Goal: Task Accomplishment & Management: Use online tool/utility

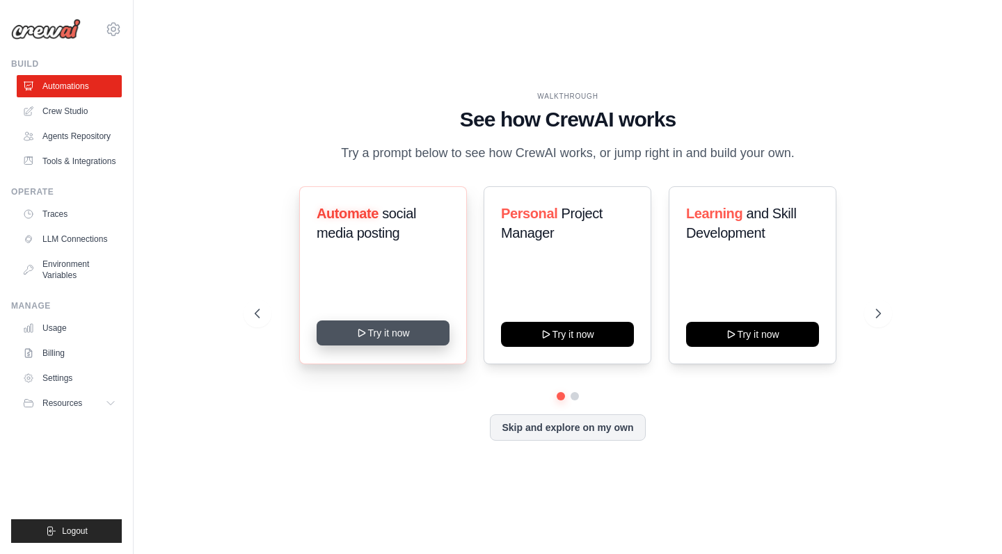
click at [406, 328] on button "Try it now" at bounding box center [382, 333] width 133 height 25
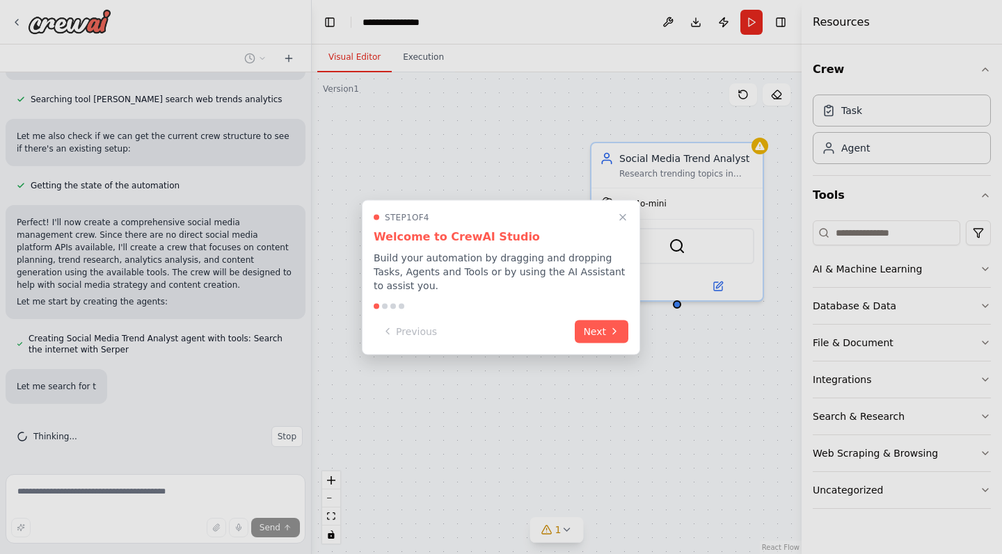
scroll to position [648, 0]
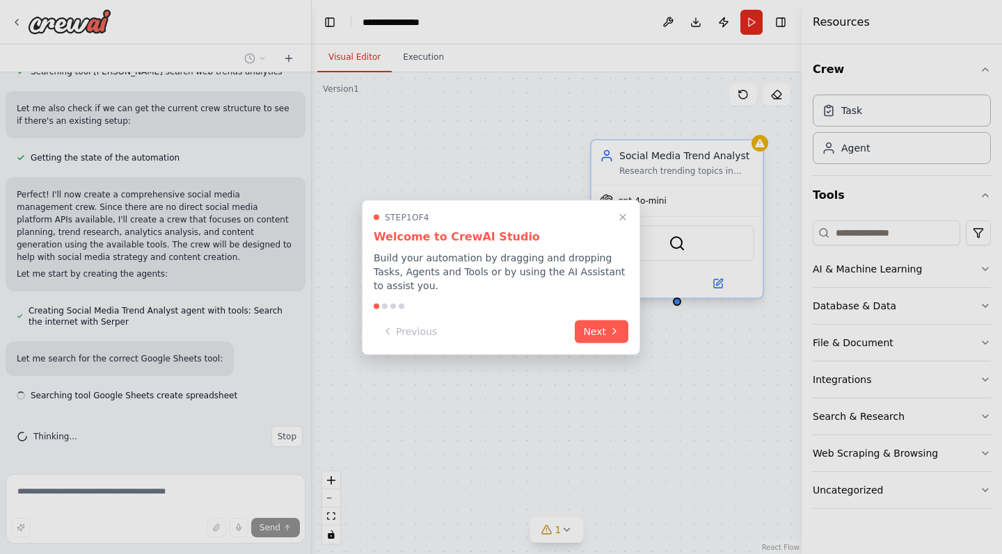
click at [621, 224] on button "Close walkthrough" at bounding box center [622, 217] width 17 height 17
click at [622, 223] on div "SerperDevTool" at bounding box center [676, 243] width 171 height 54
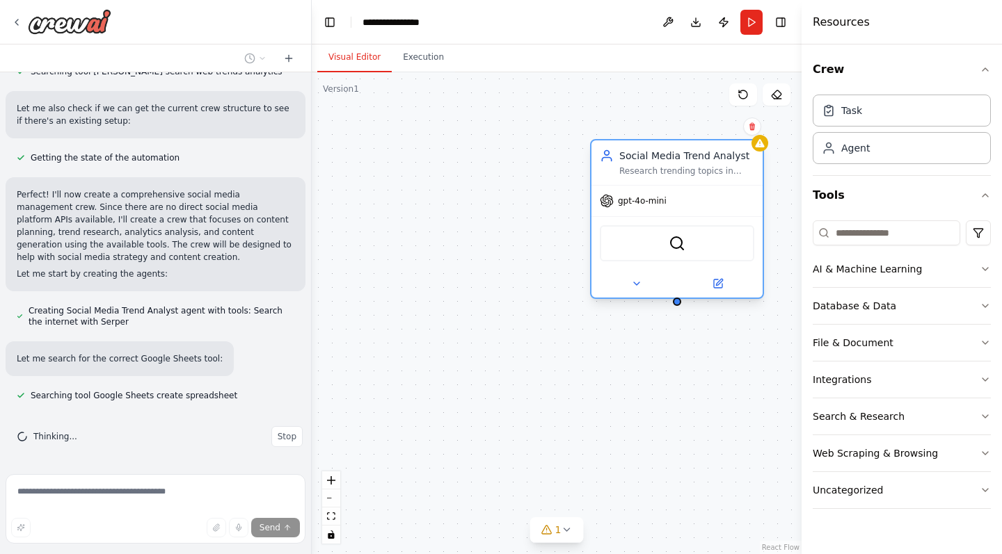
click at [613, 229] on div "SerperDevTool" at bounding box center [677, 243] width 154 height 36
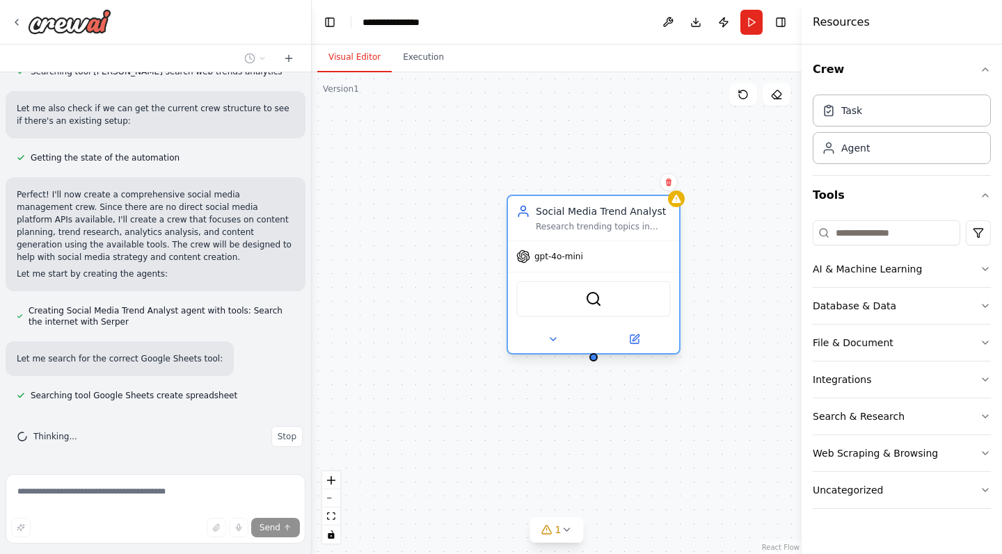
drag, startPoint x: 613, startPoint y: 229, endPoint x: 513, endPoint y: 271, distance: 108.5
click at [516, 281] on div "SerperDevTool" at bounding box center [593, 299] width 154 height 36
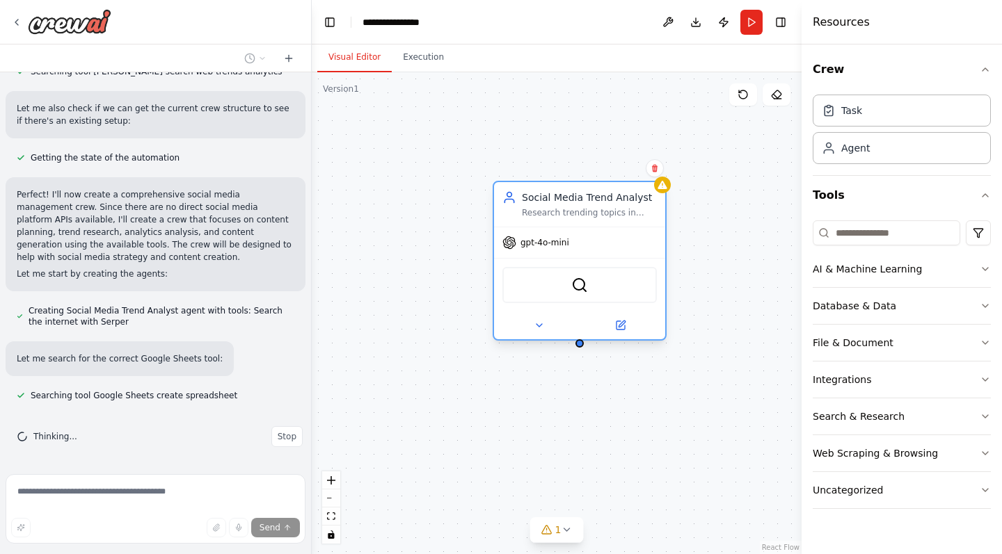
click at [504, 265] on div "SerperDevTool" at bounding box center [579, 285] width 171 height 54
drag, startPoint x: 504, startPoint y: 265, endPoint x: 517, endPoint y: 265, distance: 13.2
click at [504, 265] on div "SerperDevTool" at bounding box center [579, 285] width 171 height 54
drag, startPoint x: 517, startPoint y: 265, endPoint x: 552, endPoint y: 266, distance: 35.5
click at [518, 265] on div "SerperDevTool" at bounding box center [579, 285] width 171 height 54
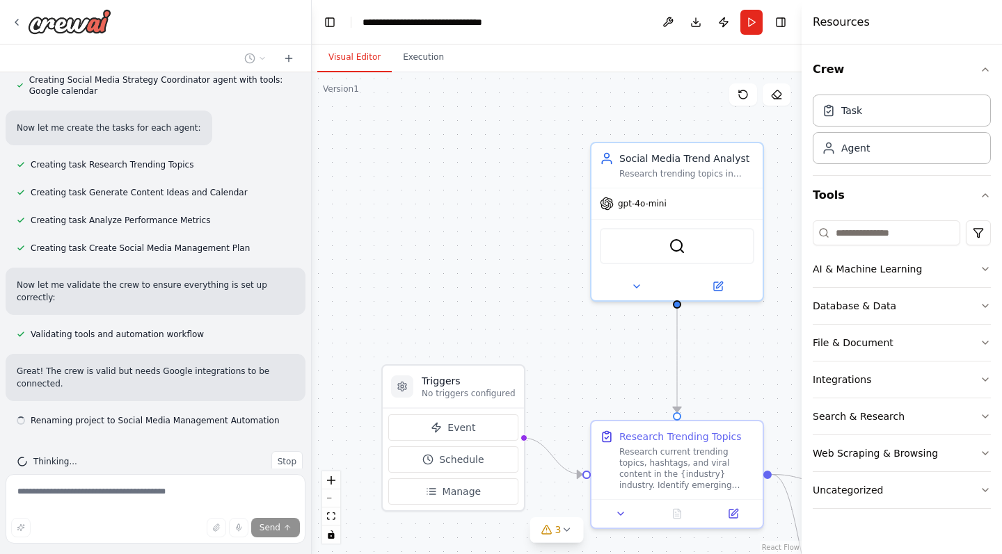
scroll to position [1175, 0]
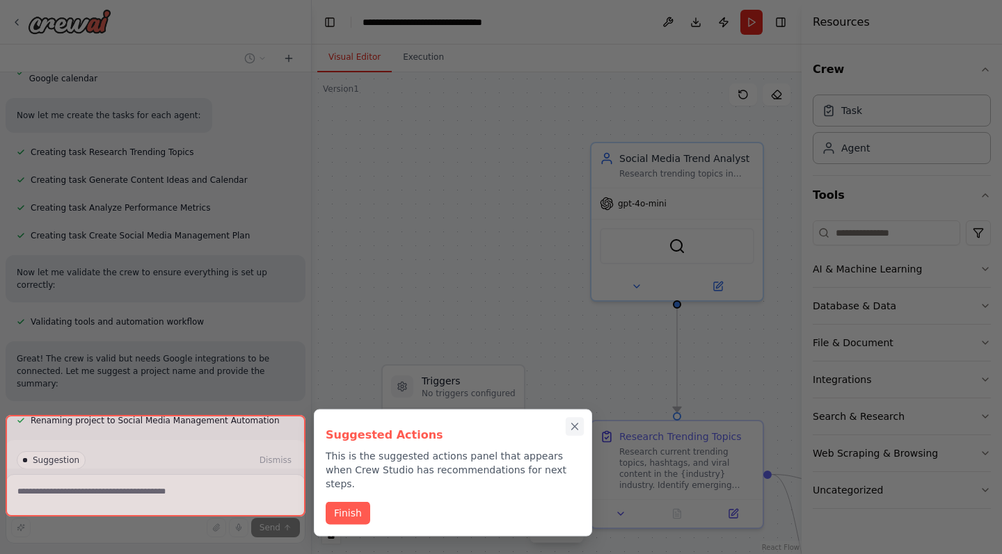
click at [579, 431] on icon "Close walkthrough" at bounding box center [574, 427] width 13 height 13
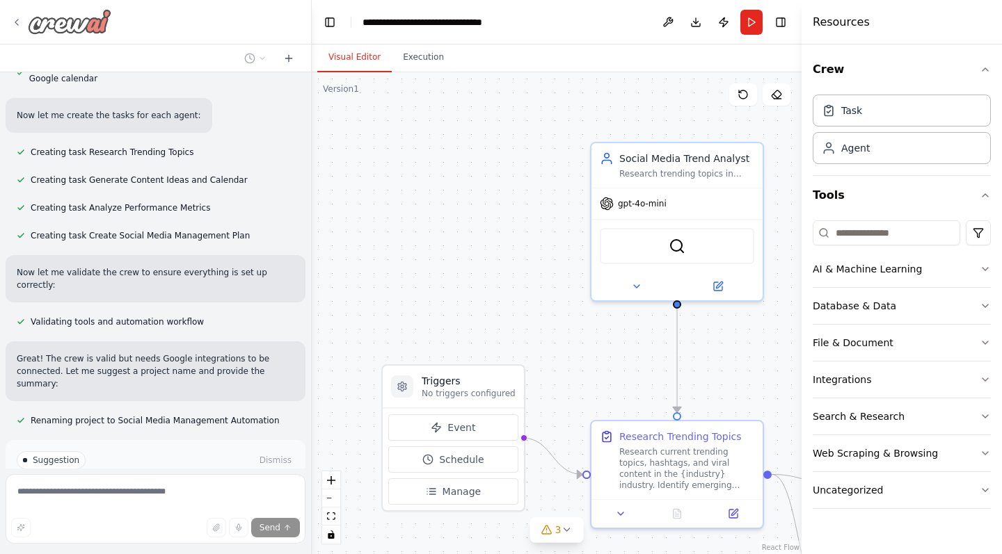
click at [15, 20] on icon at bounding box center [16, 22] width 11 height 11
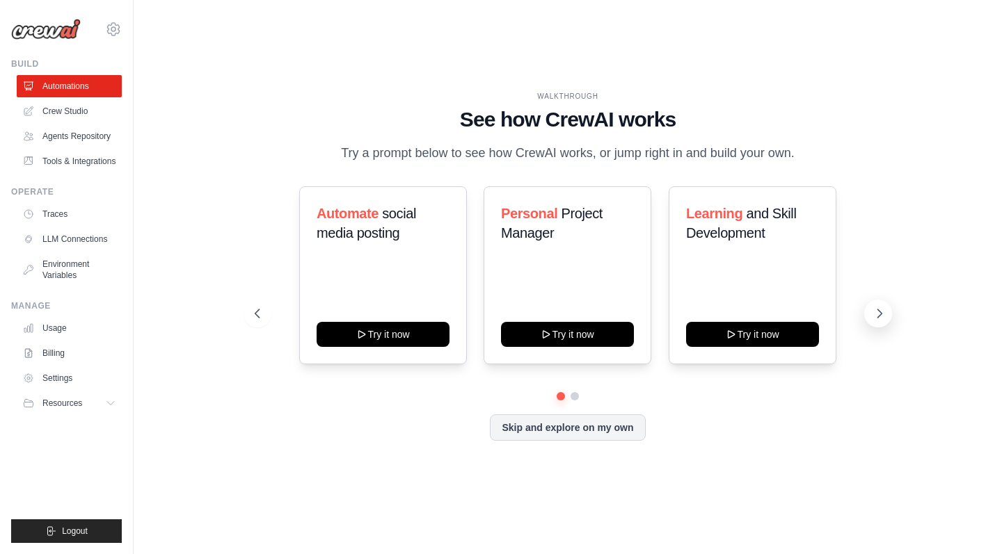
click at [877, 311] on icon at bounding box center [879, 314] width 14 height 14
click at [86, 107] on link "Crew Studio" at bounding box center [70, 111] width 105 height 22
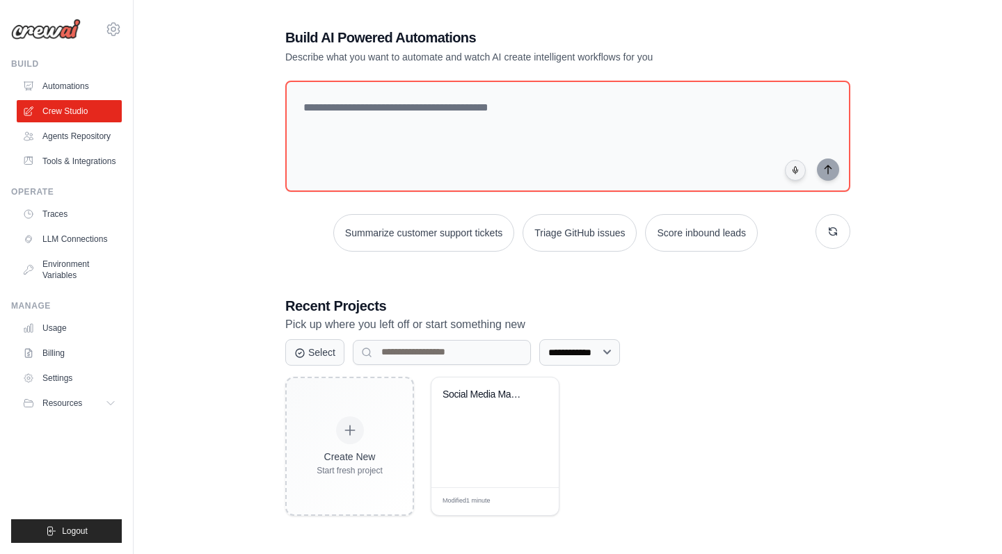
scroll to position [24, 0]
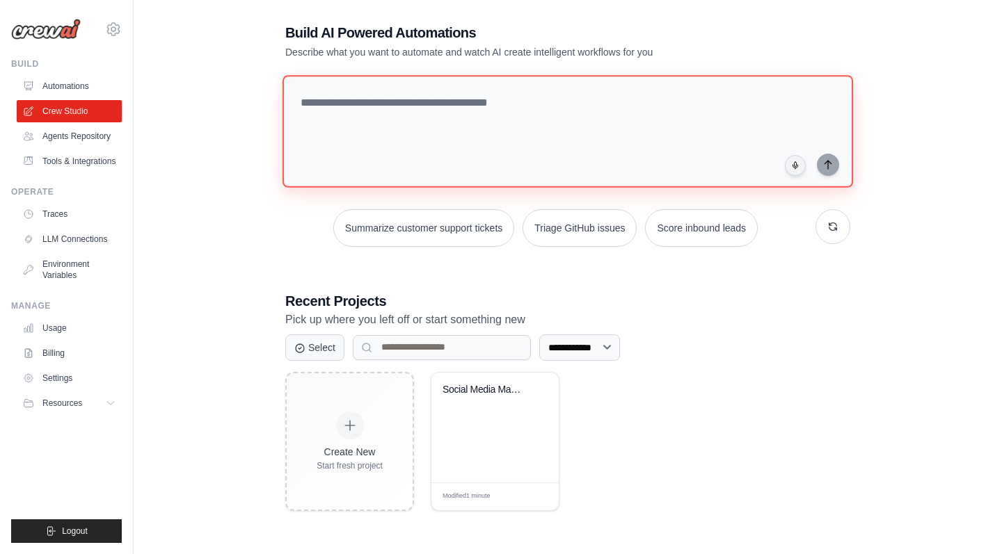
click at [346, 111] on textarea at bounding box center [567, 131] width 570 height 113
type textarea "**********"
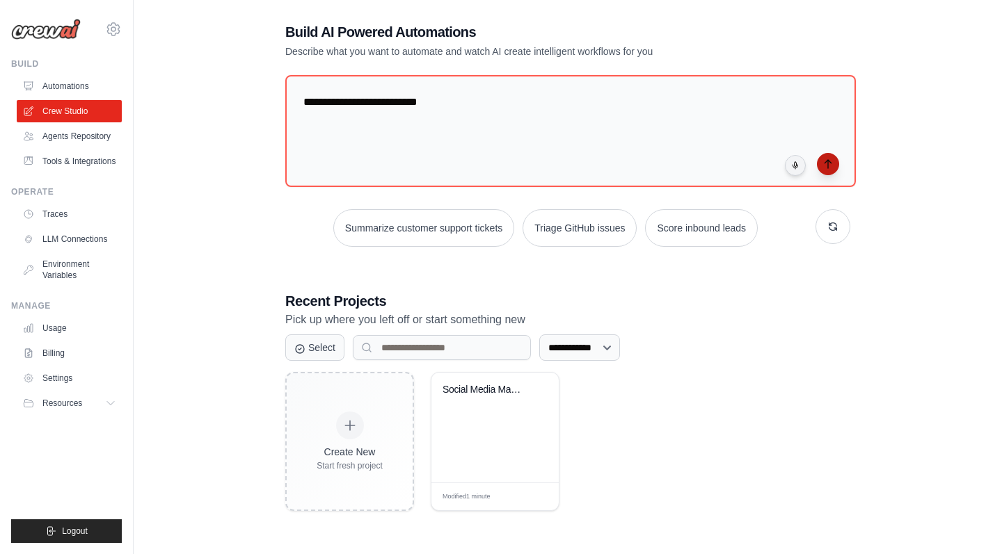
click at [832, 159] on icon "submit" at bounding box center [827, 164] width 11 height 11
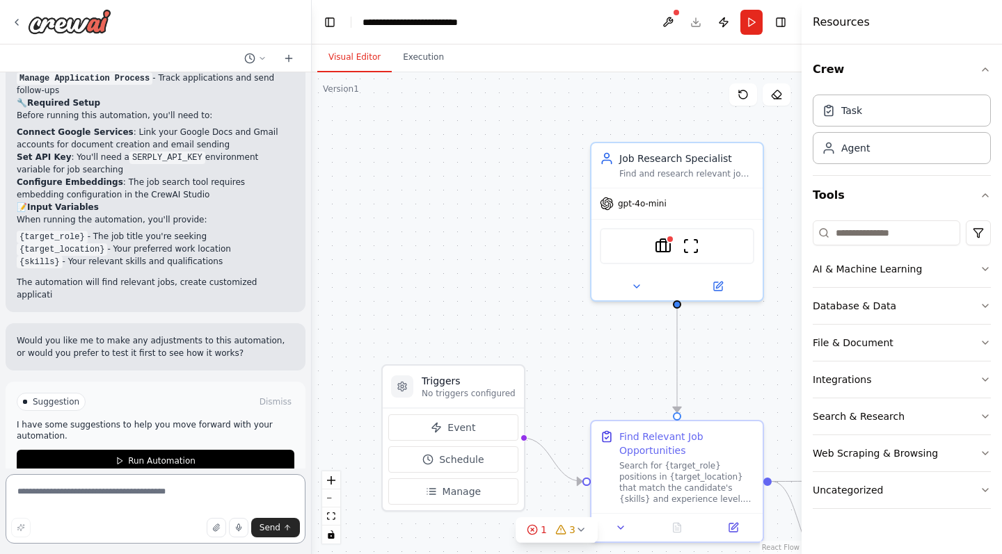
scroll to position [1114, 0]
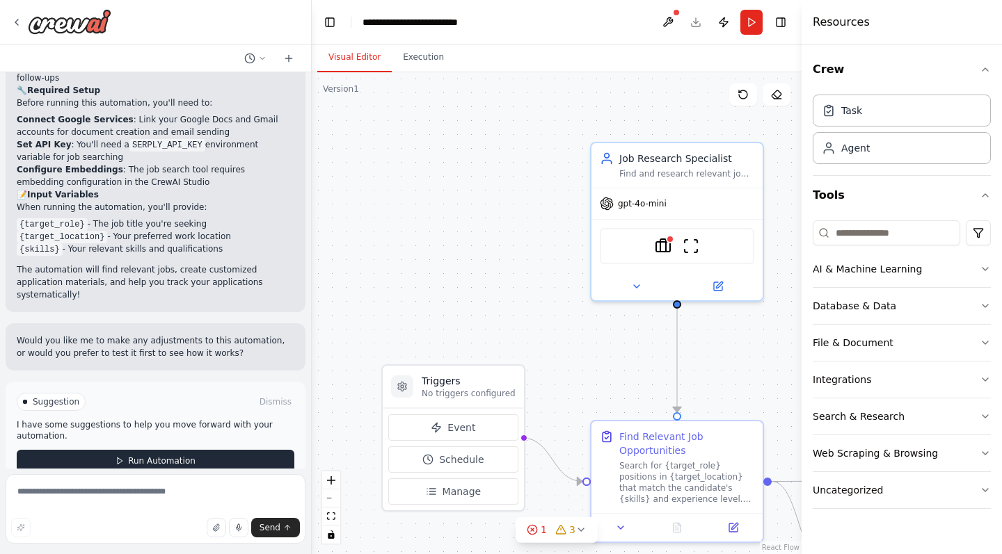
click at [177, 456] on span "Run Automation" at bounding box center [161, 461] width 67 height 11
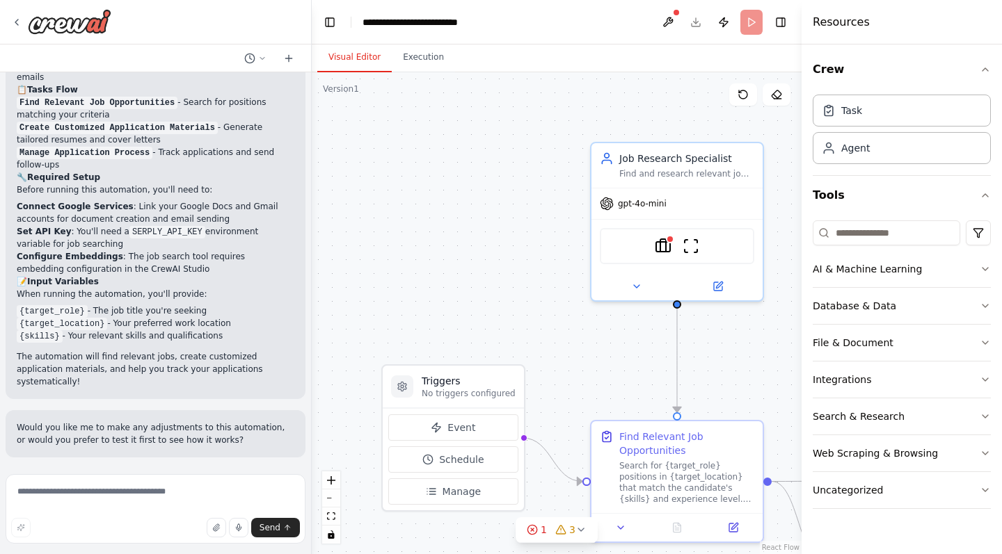
scroll to position [1001, 0]
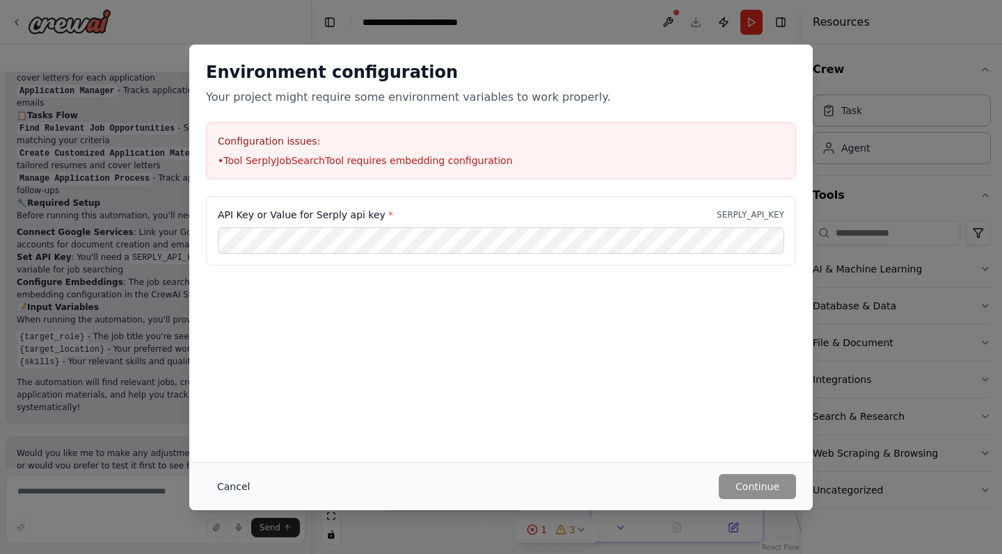
click at [237, 481] on button "Cancel" at bounding box center [233, 486] width 55 height 25
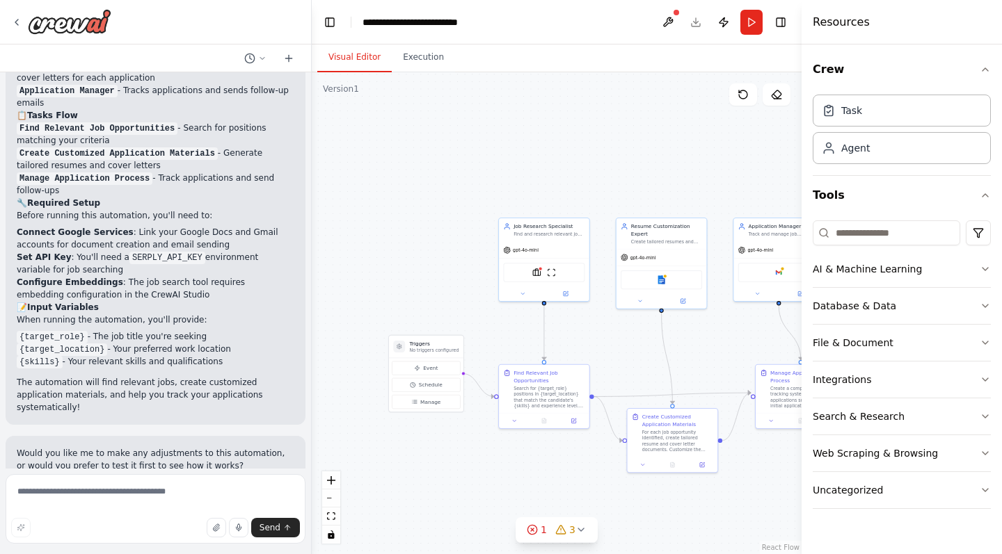
drag, startPoint x: 486, startPoint y: 312, endPoint x: 355, endPoint y: 280, distance: 135.3
click at [355, 280] on div ".deletable-edge-delete-btn { width: 20px; height: 20px; border: 0px solid #ffff…" at bounding box center [557, 313] width 490 height 482
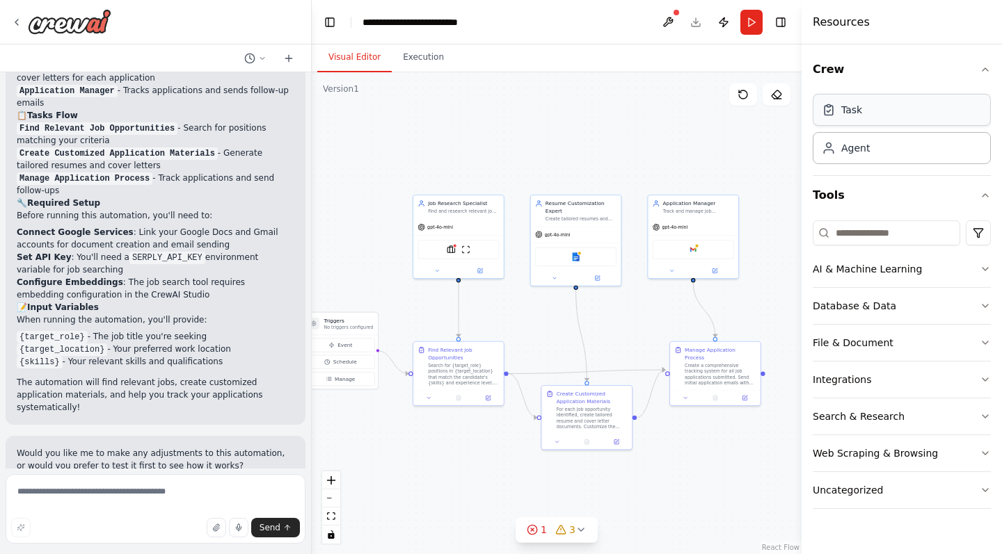
click at [919, 122] on div "Task" at bounding box center [901, 110] width 178 height 32
click at [881, 121] on div "Task" at bounding box center [901, 110] width 178 height 32
click at [875, 154] on div "Agent" at bounding box center [901, 147] width 178 height 32
click at [852, 113] on div "Task" at bounding box center [851, 110] width 21 height 14
drag, startPoint x: 852, startPoint y: 113, endPoint x: 852, endPoint y: 125, distance: 11.1
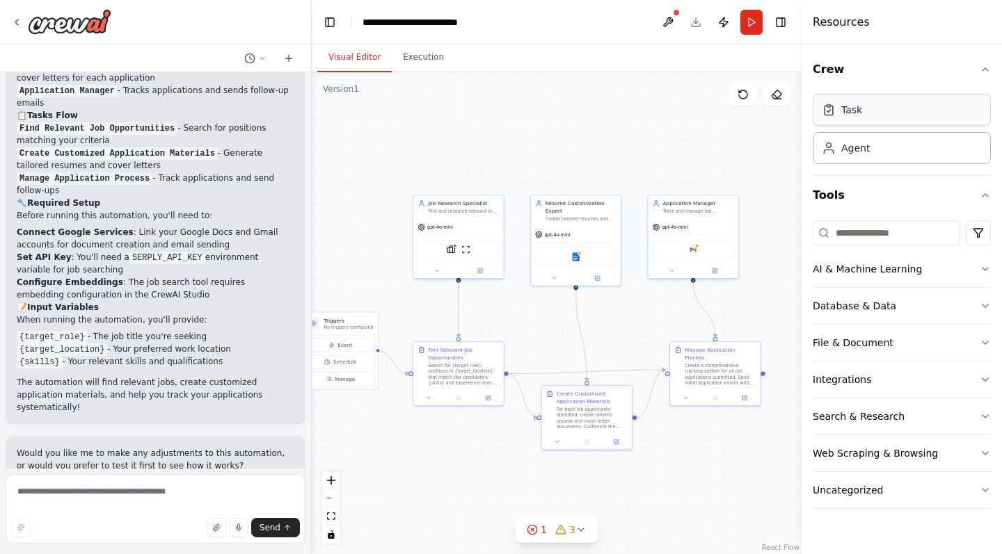
click at [852, 125] on div "Task" at bounding box center [901, 110] width 178 height 32
click at [877, 237] on input at bounding box center [885, 233] width 147 height 25
click at [936, 273] on button "AI & Machine Learning" at bounding box center [901, 269] width 178 height 36
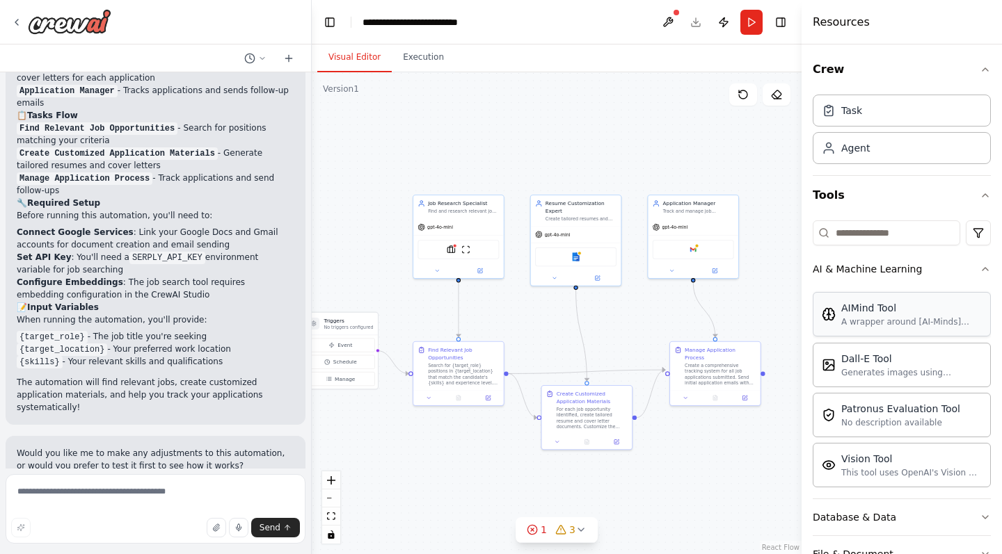
click at [915, 330] on div "AIMind Tool A wrapper around [AI-Minds](https://mindsdb.com/minds). Useful for …" at bounding box center [901, 314] width 178 height 45
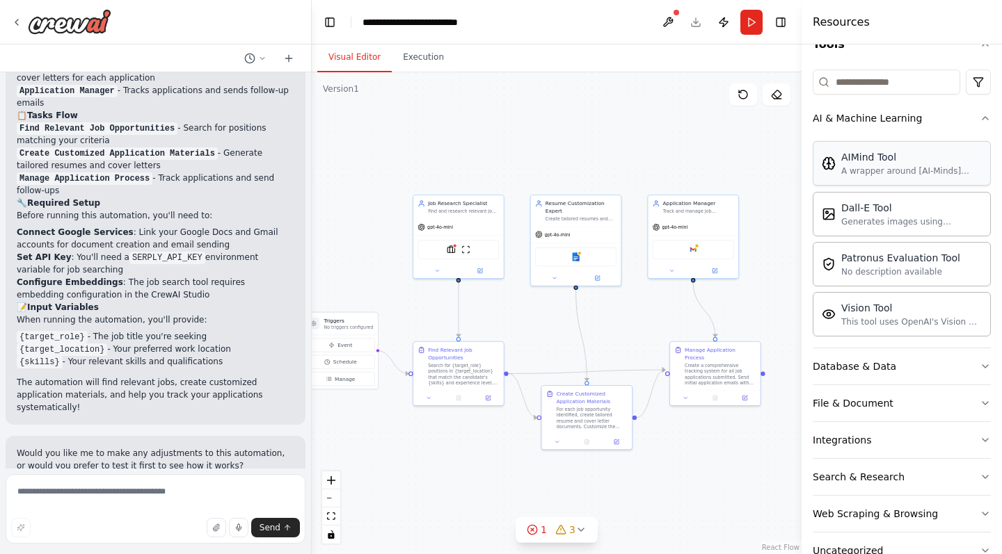
scroll to position [161, 0]
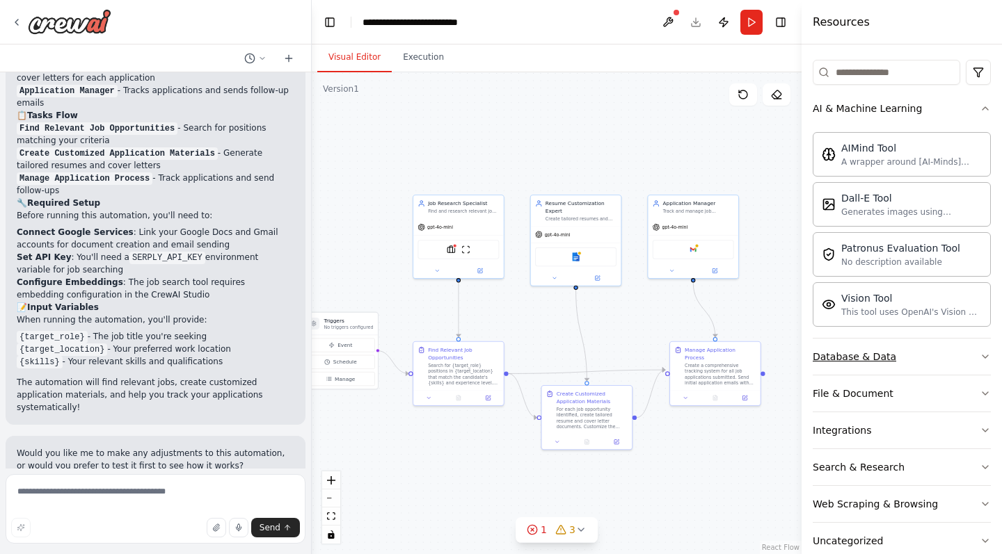
click at [917, 357] on button "Database & Data" at bounding box center [901, 357] width 178 height 36
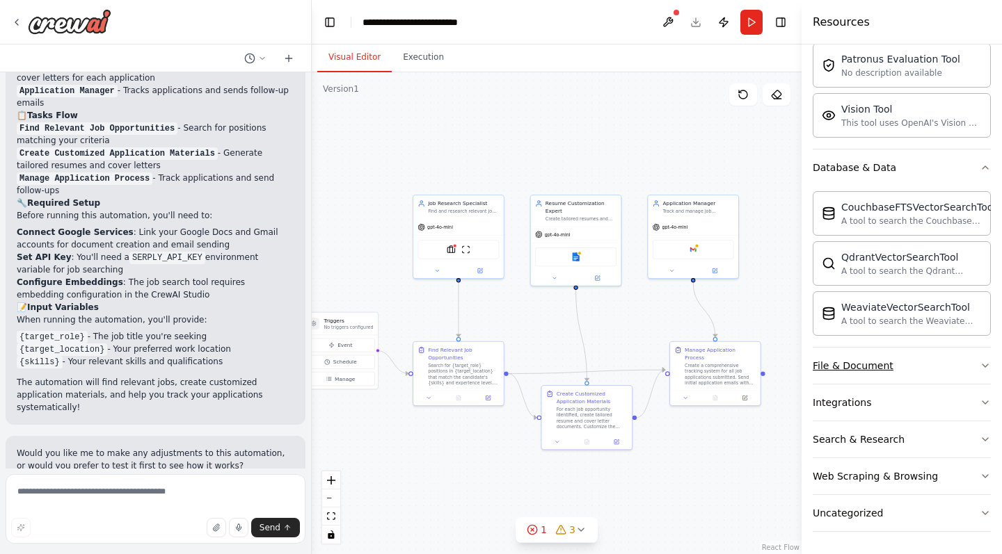
scroll to position [0, 0]
click at [931, 355] on button "File & Document" at bounding box center [901, 366] width 178 height 36
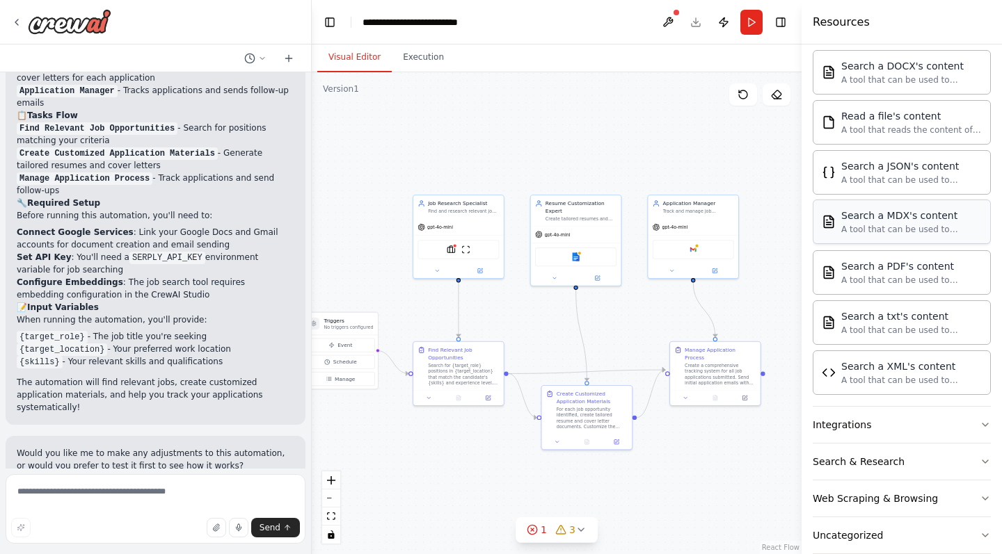
scroll to position [733, 0]
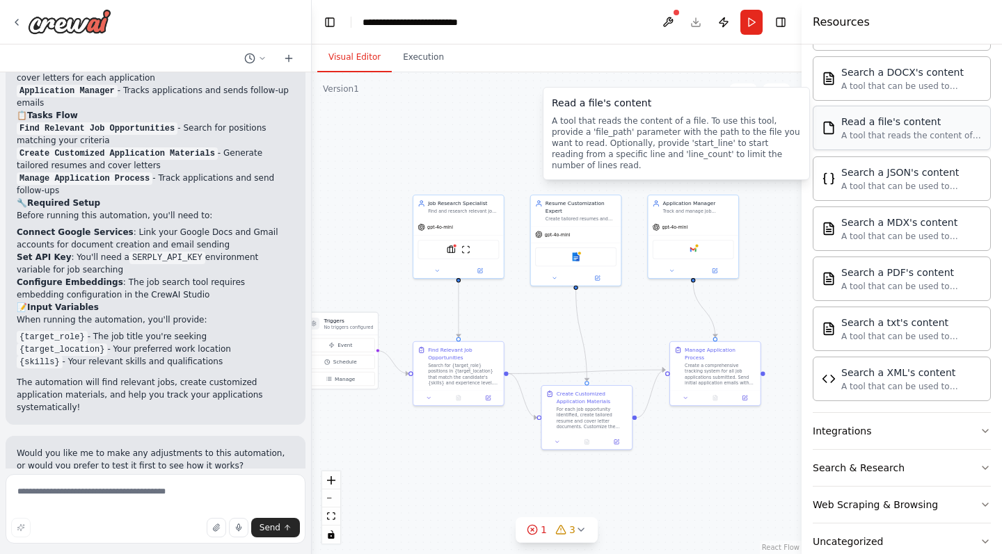
click at [901, 134] on div "A tool that reads the content of a file. To use this tool, provide a 'file_path…" at bounding box center [911, 135] width 141 height 11
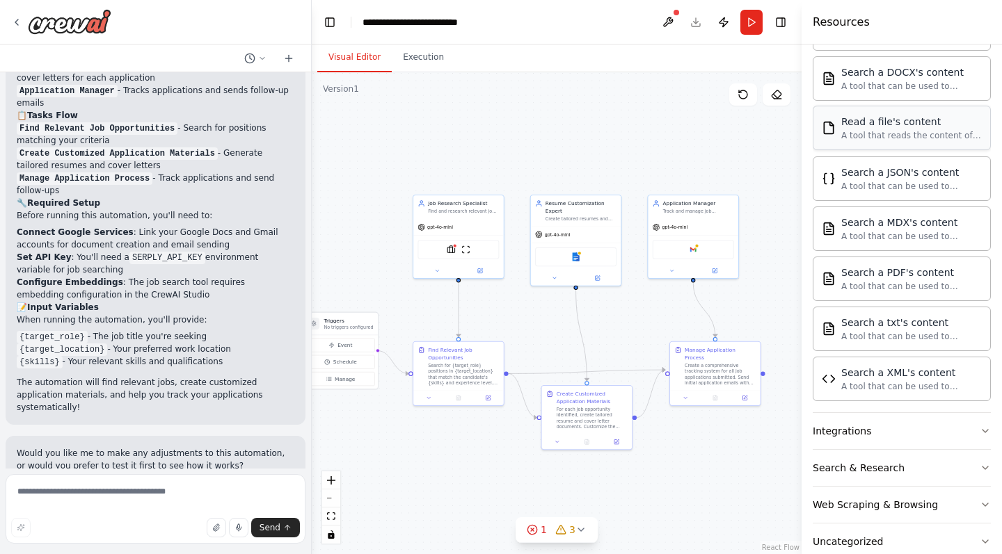
click at [901, 134] on div "A tool that reads the content of a file. To use this tool, provide a 'file_path…" at bounding box center [911, 135] width 141 height 11
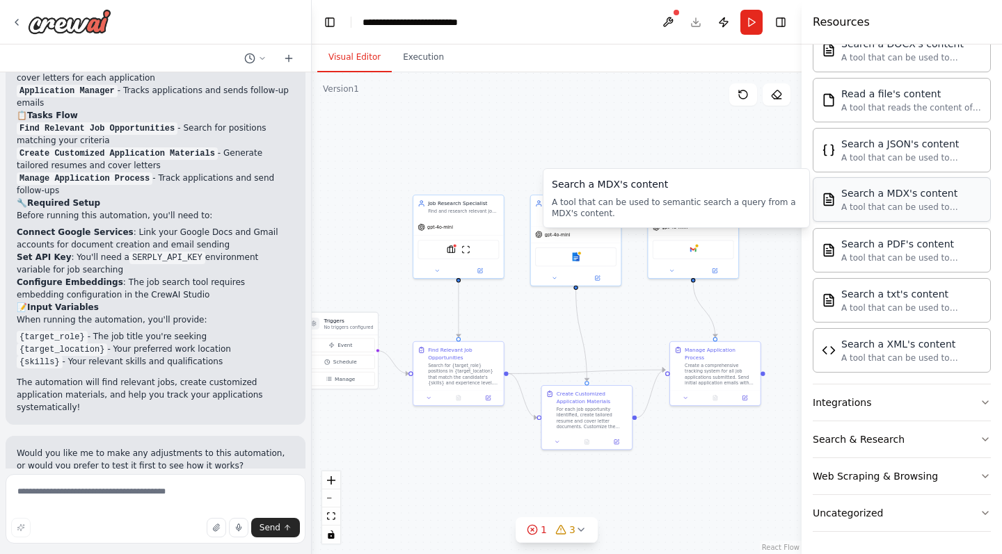
scroll to position [762, 0]
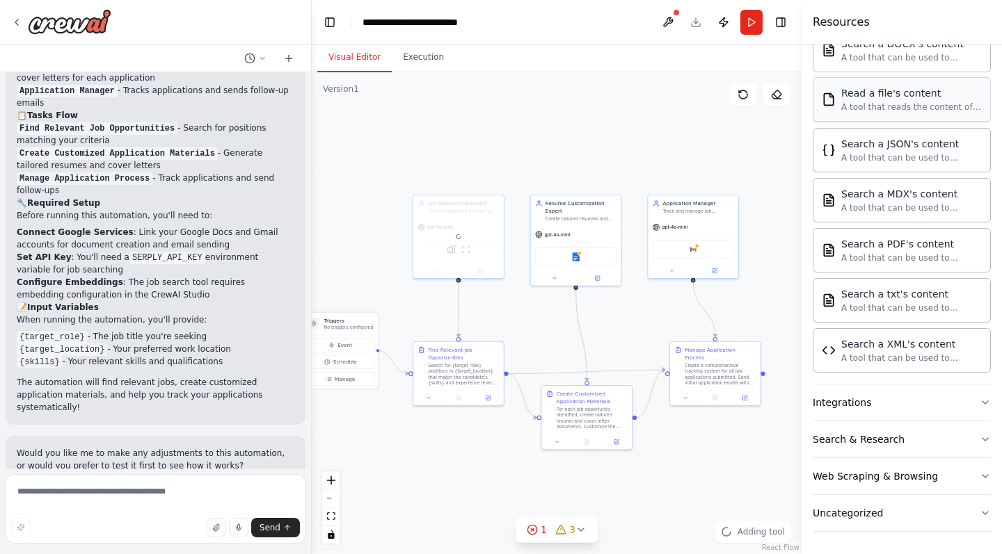
click at [499, 248] on div at bounding box center [458, 236] width 90 height 83
click at [499, 248] on div at bounding box center [458, 235] width 90 height 83
click at [924, 310] on div "A tool that can be used to semantic search a query from a txt's content." at bounding box center [911, 307] width 141 height 11
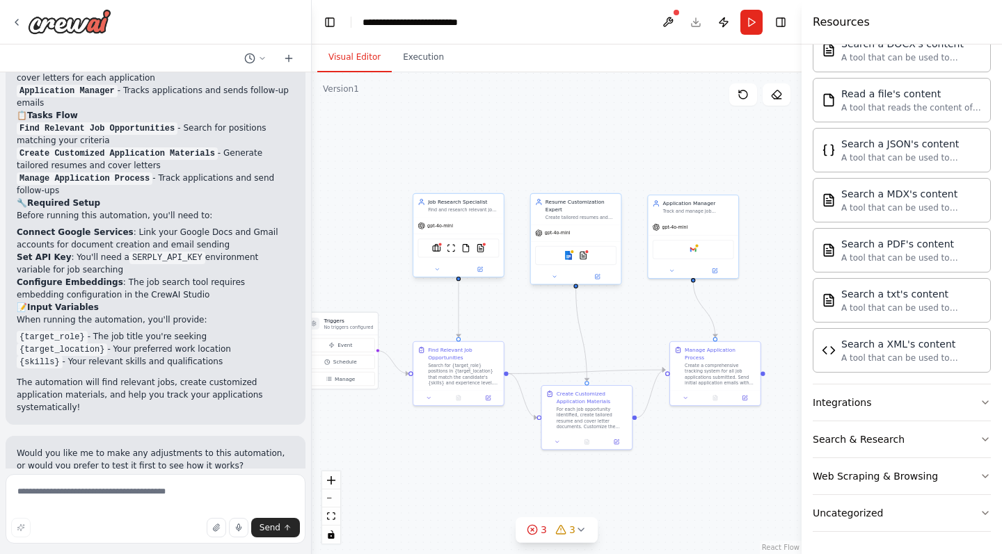
click at [584, 260] on div "Google docs TXTSearchTool" at bounding box center [575, 255] width 81 height 19
click at [585, 260] on div "Google docs TXTSearchTool" at bounding box center [575, 255] width 81 height 19
click at [901, 400] on button "Integrations" at bounding box center [901, 403] width 178 height 36
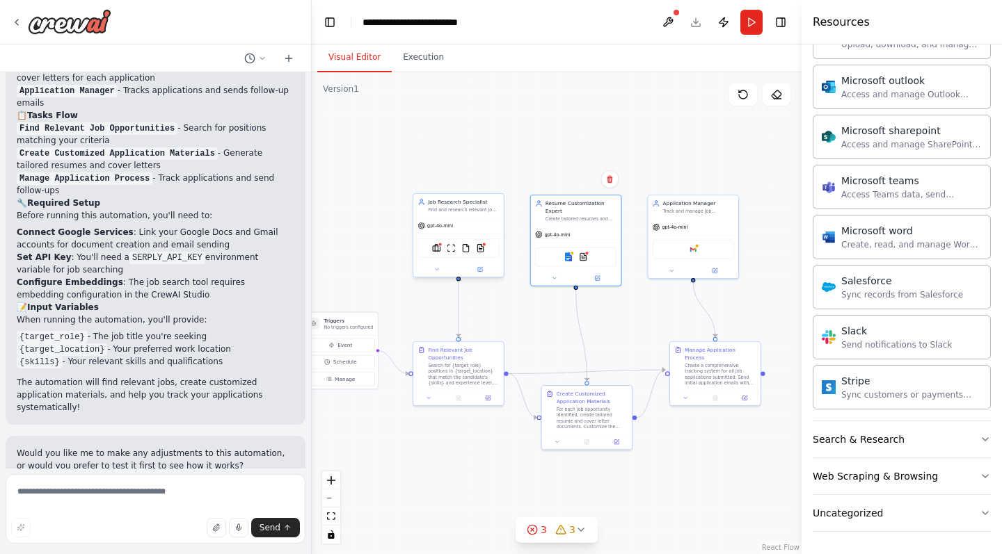
scroll to position [1624, 0]
click at [899, 436] on div "Search & Research" at bounding box center [858, 440] width 92 height 14
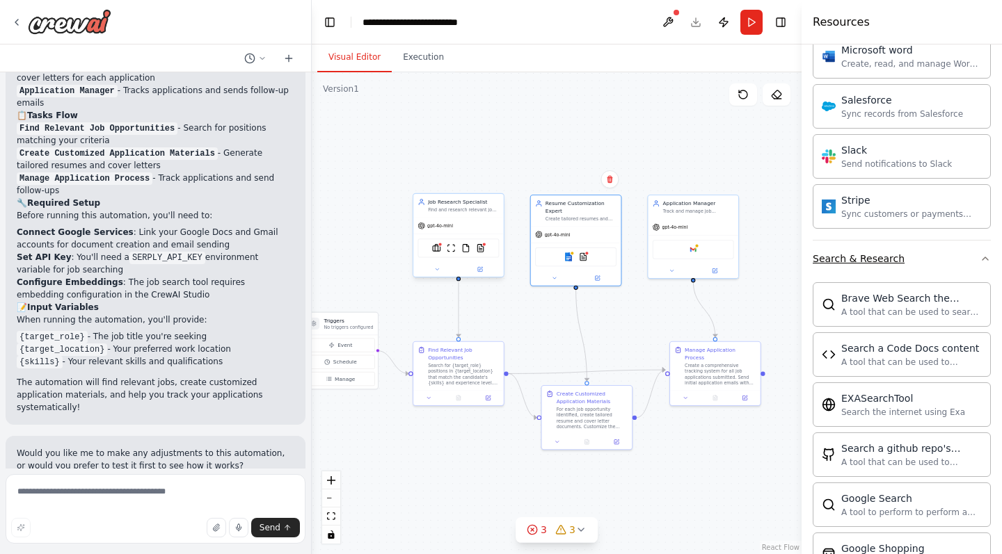
scroll to position [1944, 0]
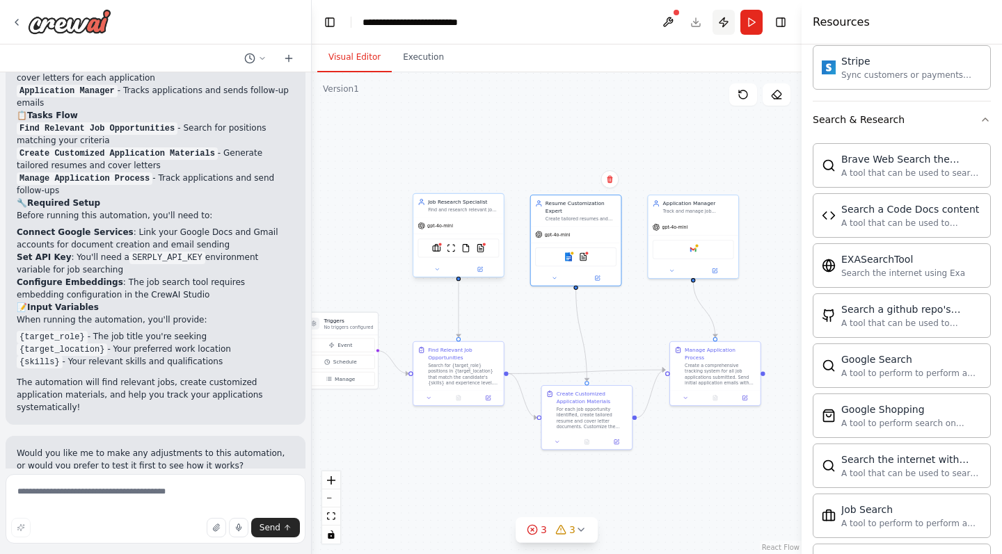
click at [724, 22] on button "Publish" at bounding box center [723, 22] width 22 height 25
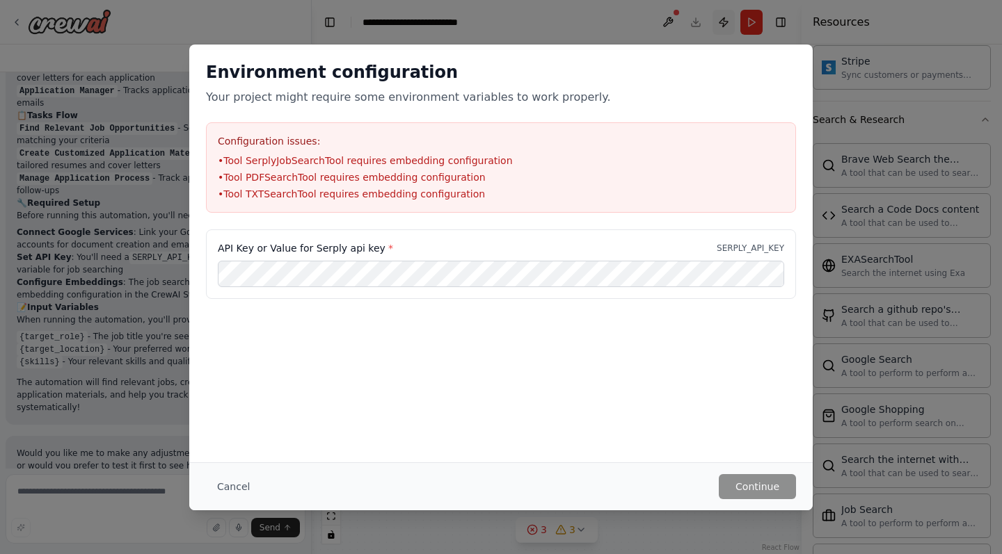
click at [724, 22] on div "Environment configuration Your project might require some environment variables…" at bounding box center [501, 277] width 1002 height 554
click at [643, 27] on div "Environment configuration Your project might require some environment variables…" at bounding box center [501, 277] width 1002 height 554
click at [324, 471] on div "Cancel Continue" at bounding box center [500, 487] width 623 height 48
click at [239, 488] on button "Cancel" at bounding box center [233, 486] width 55 height 25
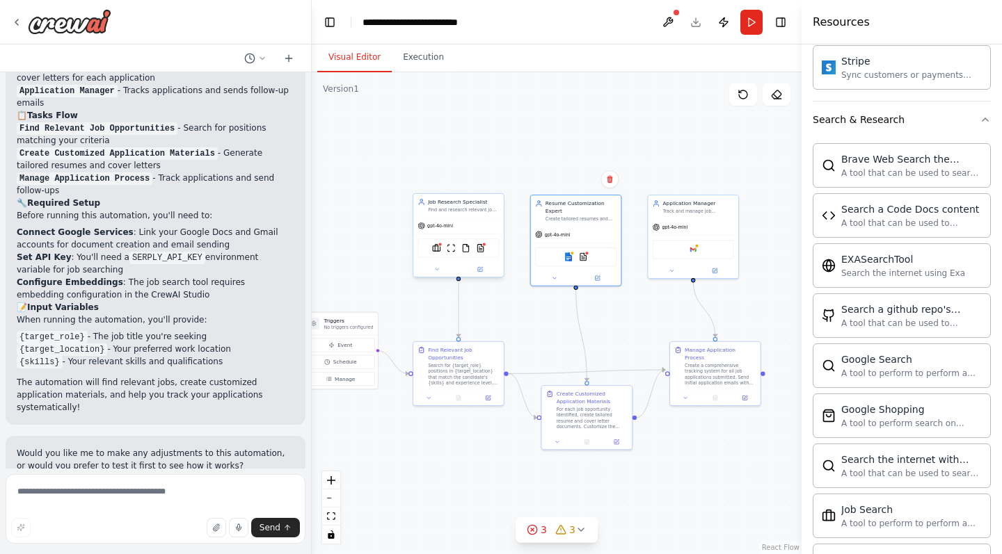
click at [697, 22] on header "**********" at bounding box center [557, 22] width 490 height 45
click at [420, 55] on button "Execution" at bounding box center [423, 57] width 63 height 29
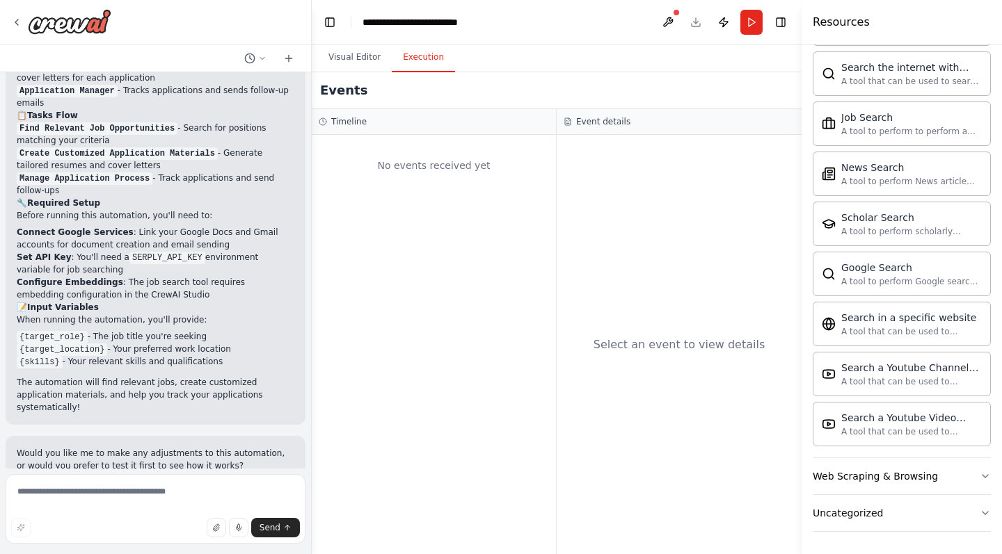
scroll to position [0, 0]
click at [602, 429] on div "Select an event to view details" at bounding box center [678, 344] width 245 height 419
click at [722, 22] on button "Publish" at bounding box center [723, 22] width 22 height 25
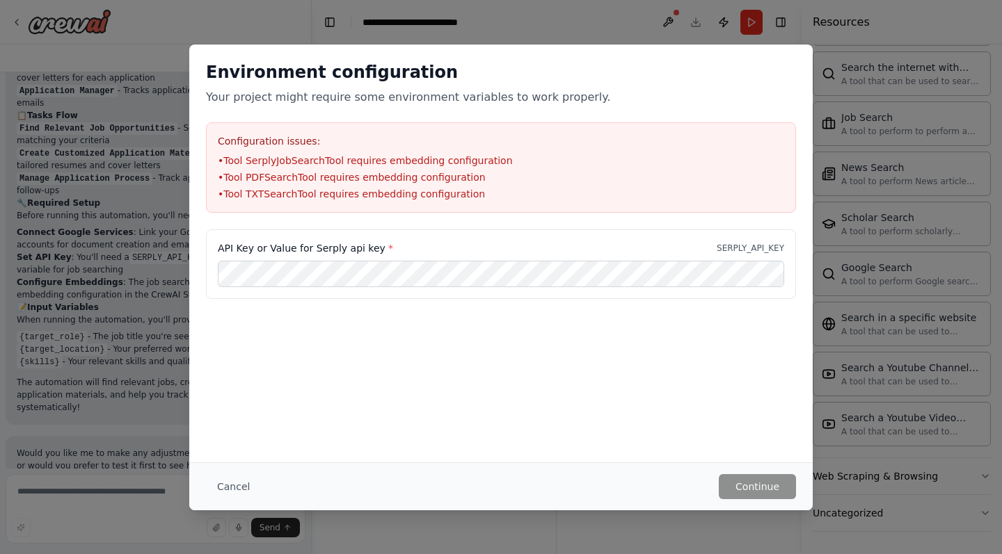
click at [614, 25] on div "Environment configuration Your project might require some environment variables…" at bounding box center [501, 277] width 1002 height 554
click at [229, 490] on button "Cancel" at bounding box center [233, 486] width 55 height 25
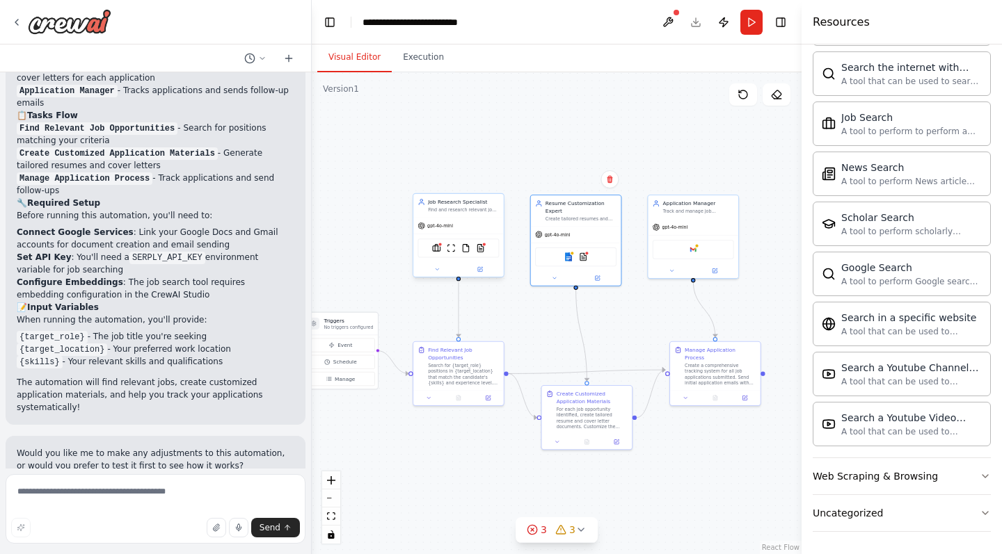
click at [352, 53] on button "Visual Editor" at bounding box center [354, 57] width 74 height 29
click at [667, 22] on button at bounding box center [668, 22] width 22 height 25
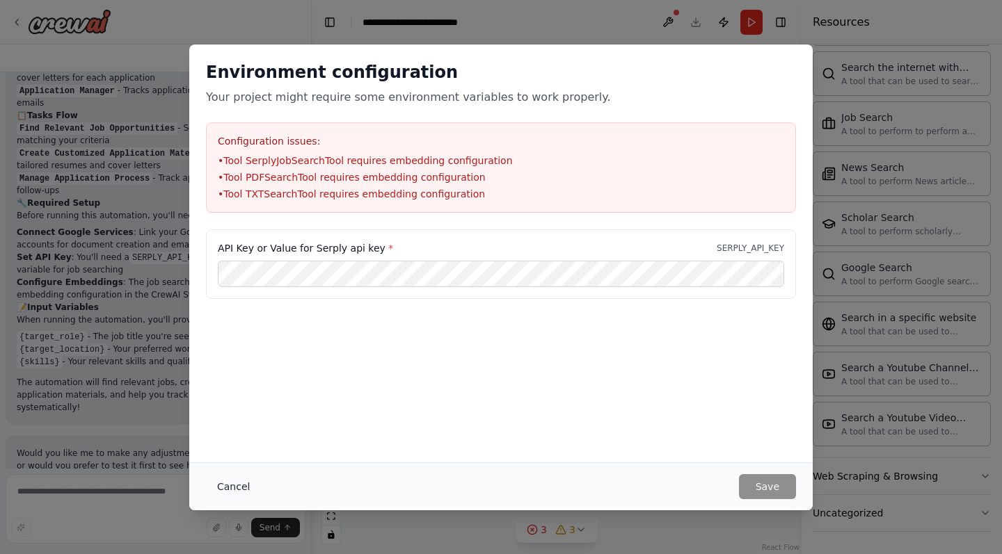
click at [241, 489] on button "Cancel" at bounding box center [233, 486] width 55 height 25
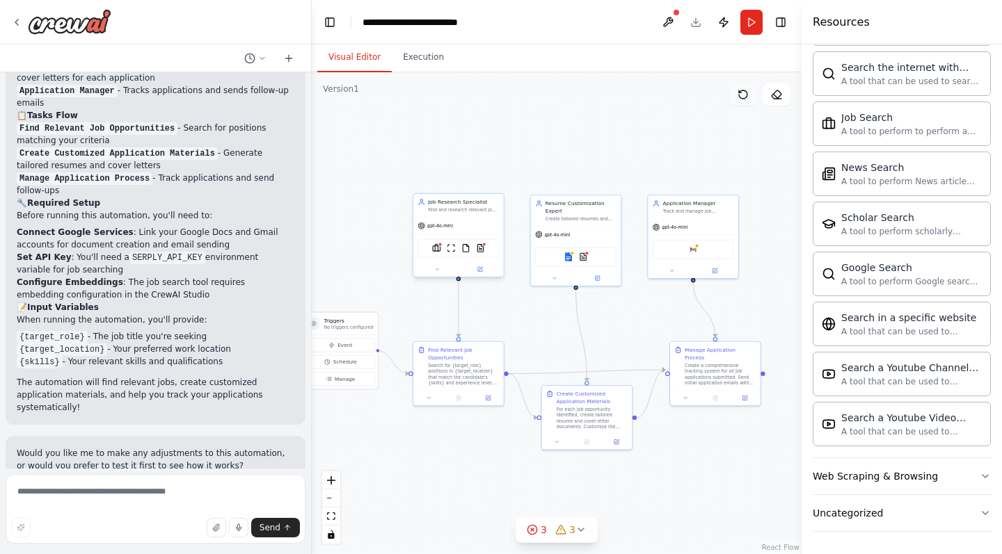
click at [743, 95] on icon at bounding box center [742, 94] width 11 height 11
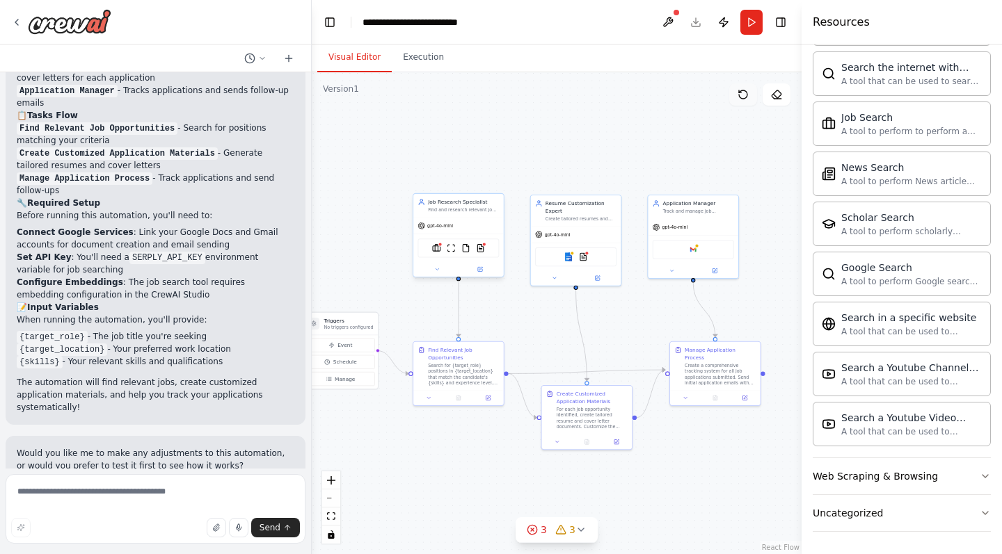
click at [743, 95] on icon at bounding box center [742, 94] width 11 height 11
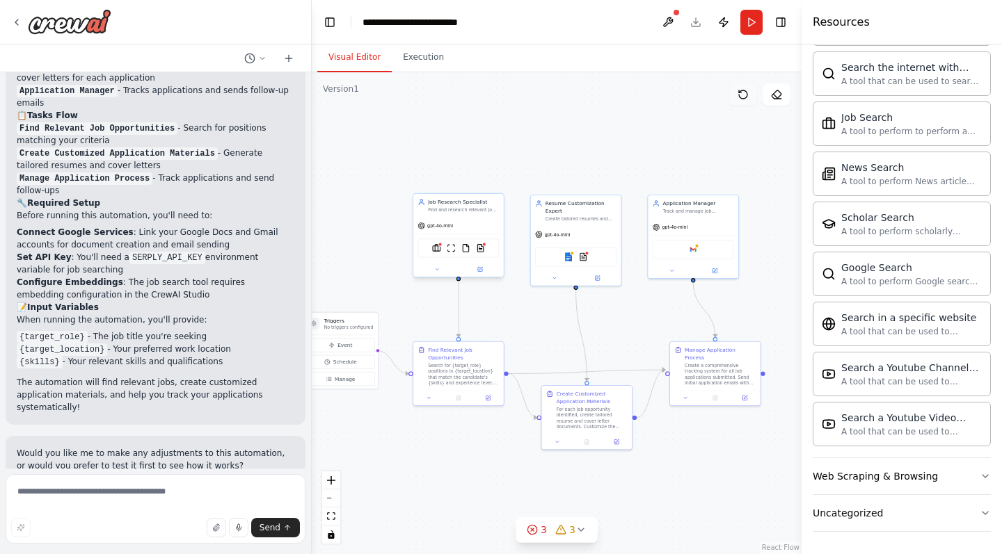
click at [743, 95] on icon at bounding box center [742, 94] width 11 height 11
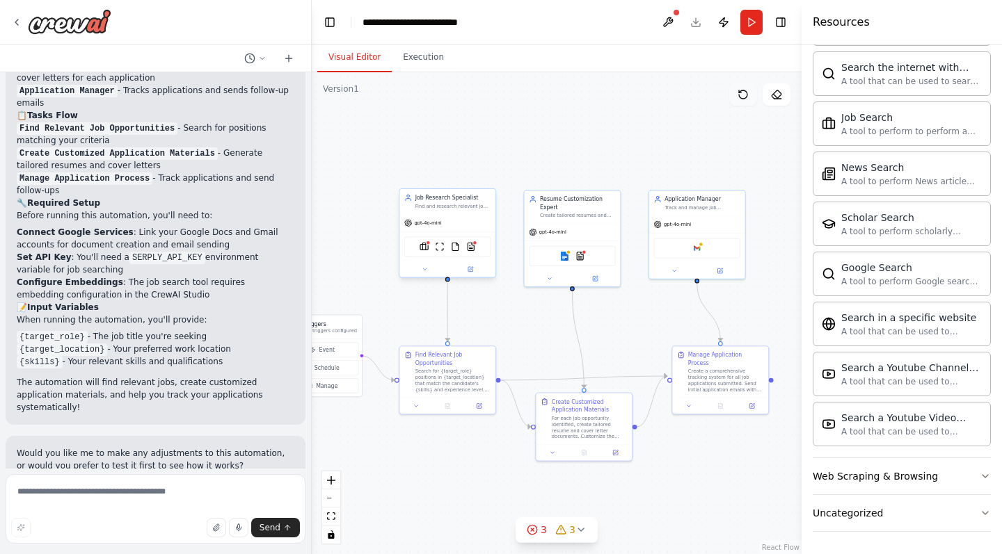
click at [746, 93] on icon at bounding box center [743, 94] width 8 height 8
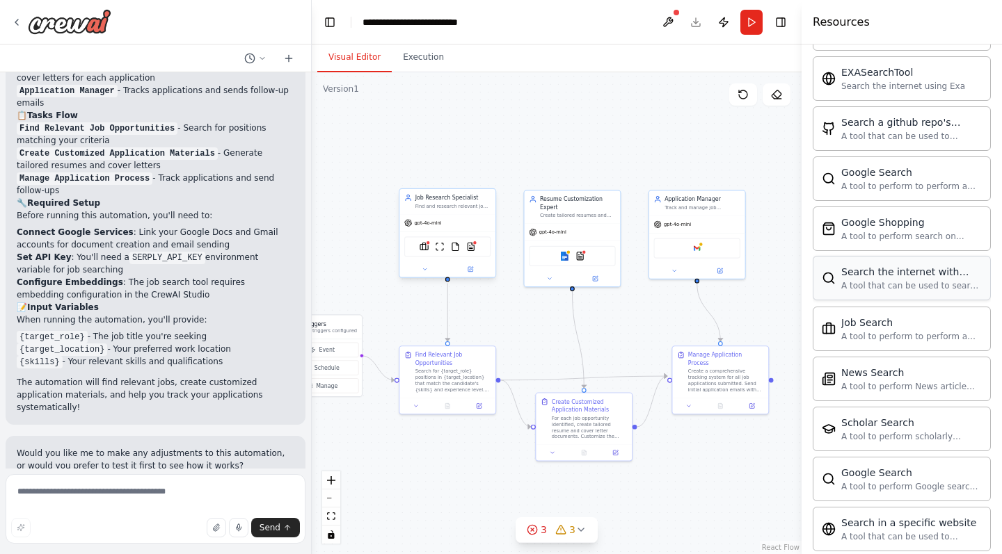
scroll to position [2133, 0]
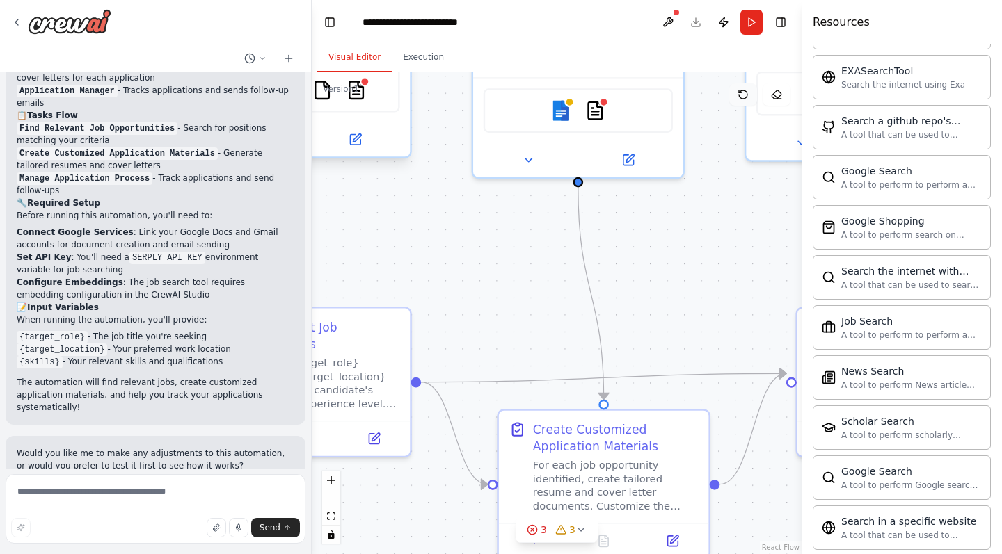
click at [736, 100] on button at bounding box center [743, 94] width 28 height 22
click at [18, 20] on icon at bounding box center [16, 22] width 11 height 11
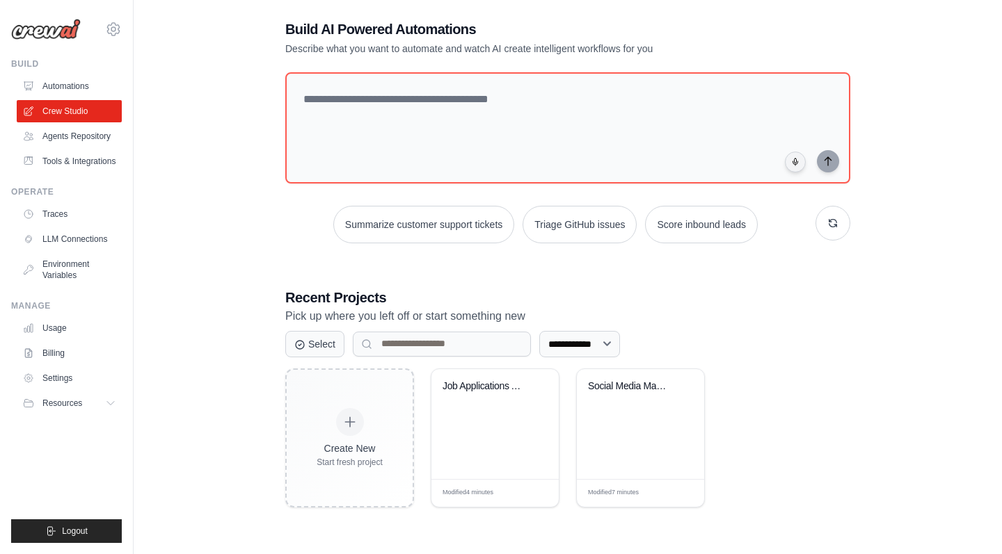
scroll to position [28, 0]
click at [59, 345] on link "Billing" at bounding box center [70, 353] width 105 height 22
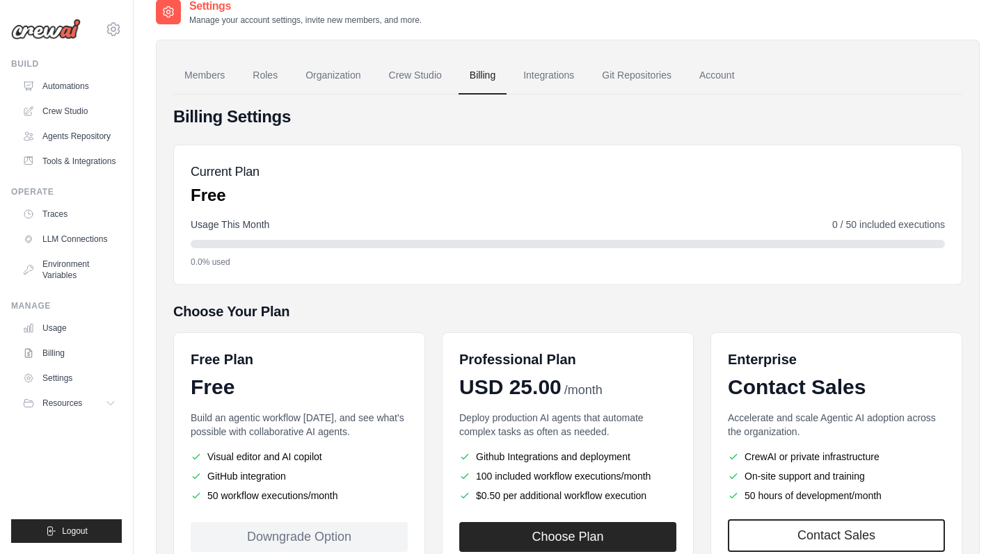
scroll to position [25, 0]
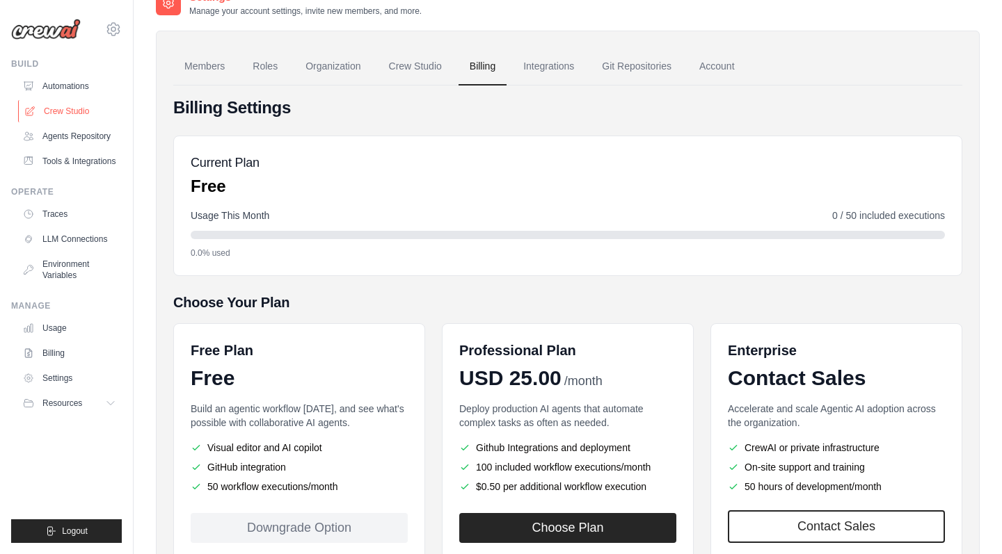
click at [79, 101] on link "Crew Studio" at bounding box center [70, 111] width 105 height 22
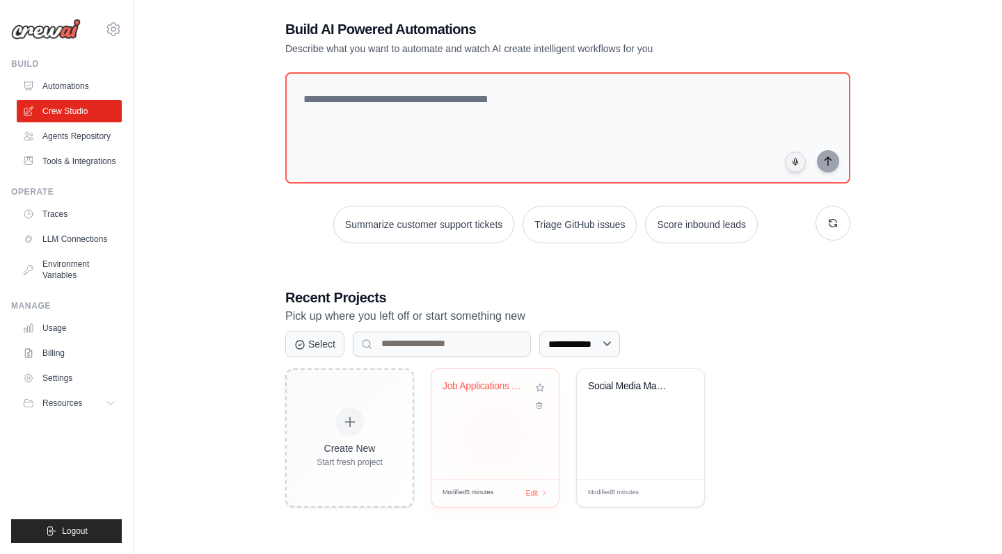
scroll to position [28, 0]
click at [481, 396] on div "Job Applications Automation" at bounding box center [484, 389] width 84 height 18
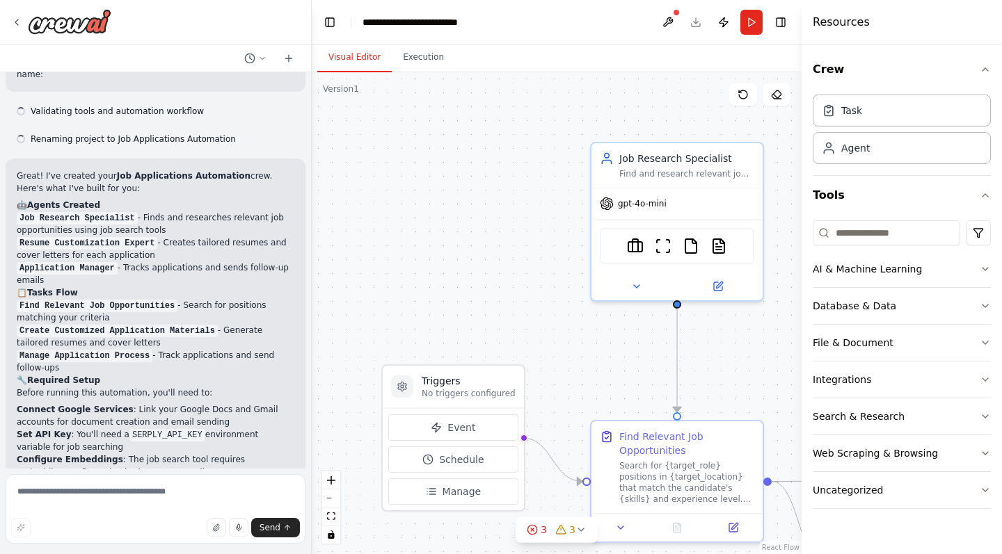
scroll to position [1001, 0]
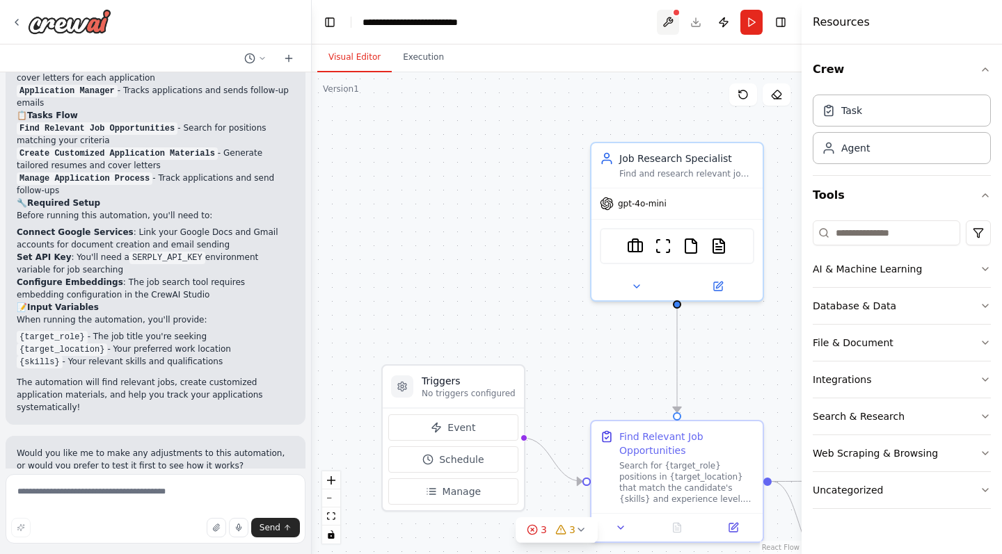
click at [670, 15] on button at bounding box center [668, 22] width 22 height 25
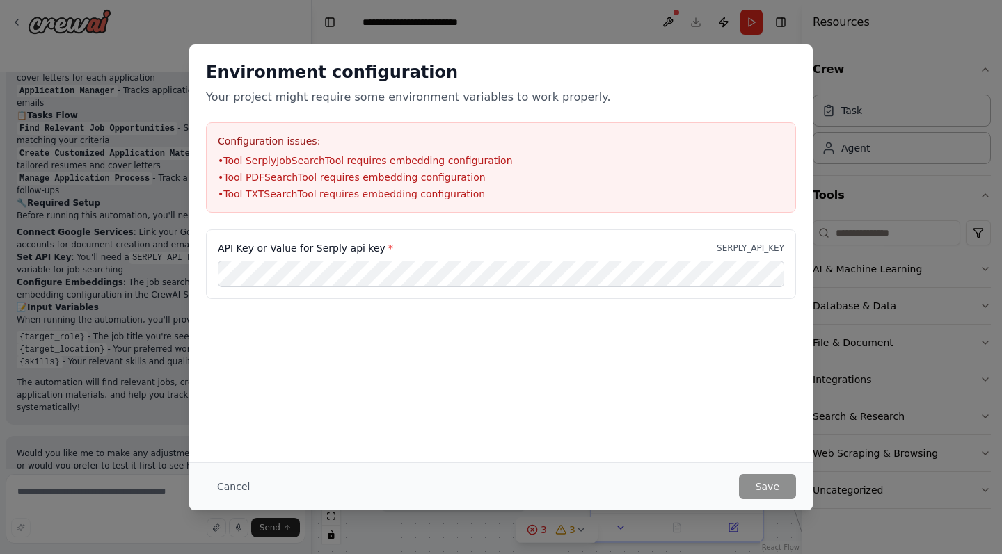
click at [587, 27] on div "Environment configuration Your project might require some environment variables…" at bounding box center [501, 277] width 1002 height 554
click at [235, 481] on button "Cancel" at bounding box center [233, 486] width 55 height 25
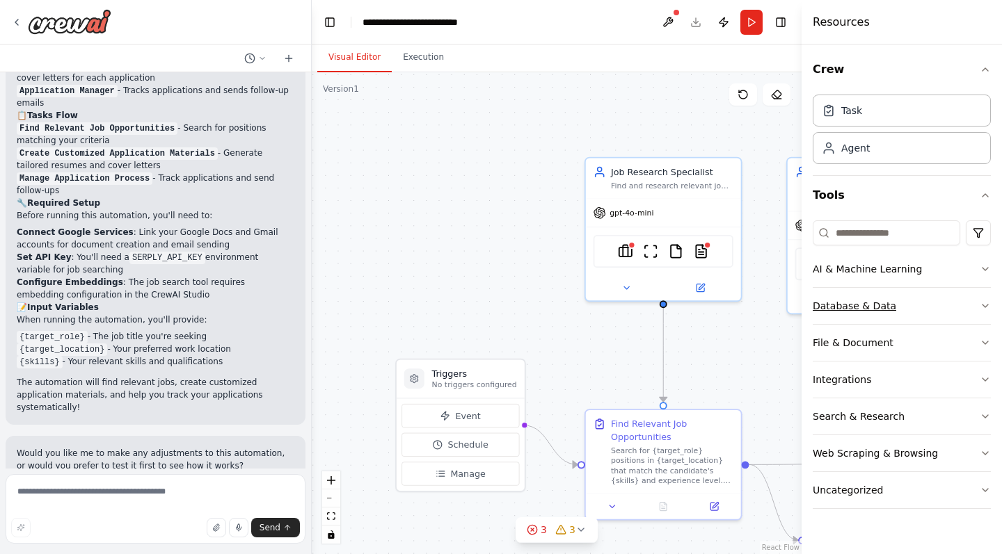
scroll to position [0, 0]
click at [840, 26] on h4 "Resources" at bounding box center [840, 22] width 57 height 17
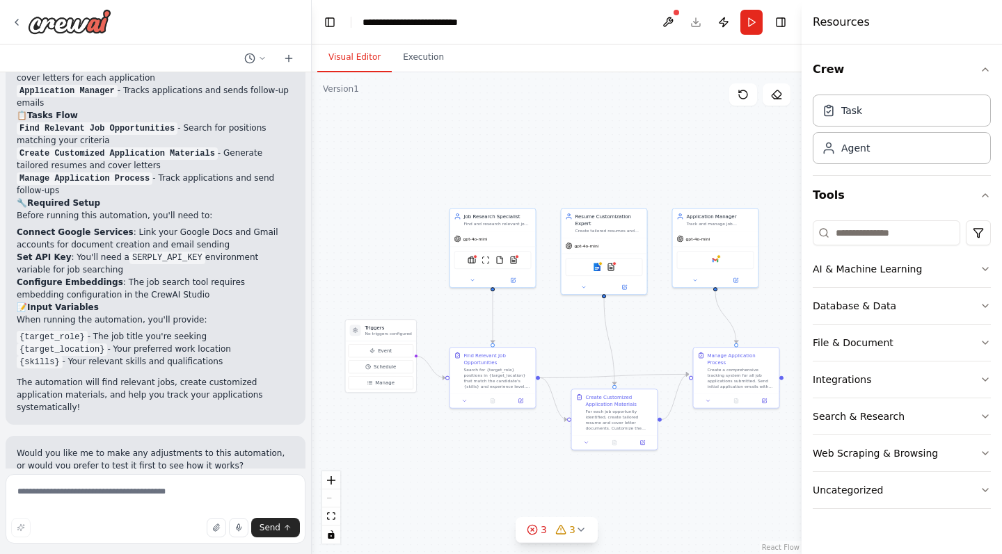
drag, startPoint x: 580, startPoint y: 285, endPoint x: 407, endPoint y: 278, distance: 173.3
click at [408, 278] on div ".deletable-edge-delete-btn { width: 20px; height: 20px; border: 0px solid #ffff…" at bounding box center [557, 313] width 490 height 482
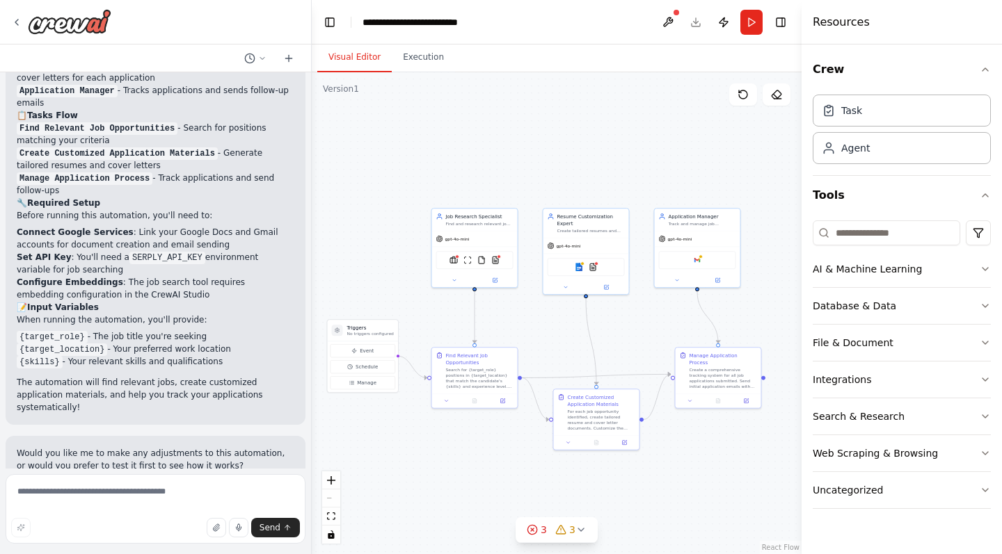
drag, startPoint x: 652, startPoint y: 322, endPoint x: 635, endPoint y: 323, distance: 17.4
click at [635, 323] on div ".deletable-edge-delete-btn { width: 20px; height: 20px; border: 0px solid #ffff…" at bounding box center [557, 313] width 490 height 482
click at [693, 19] on header "**********" at bounding box center [557, 22] width 490 height 45
click at [18, 22] on icon at bounding box center [16, 22] width 11 height 11
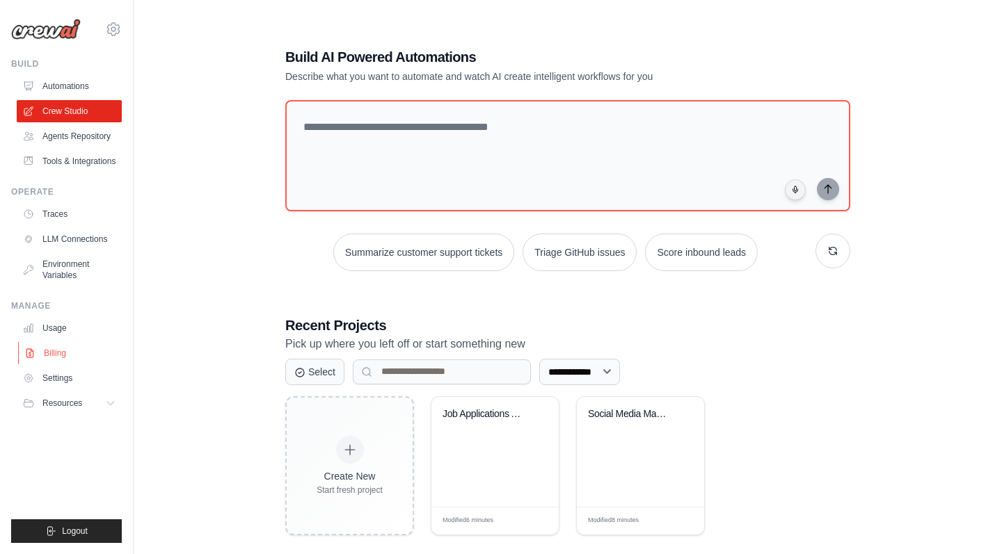
click at [61, 352] on link "Billing" at bounding box center [70, 353] width 105 height 22
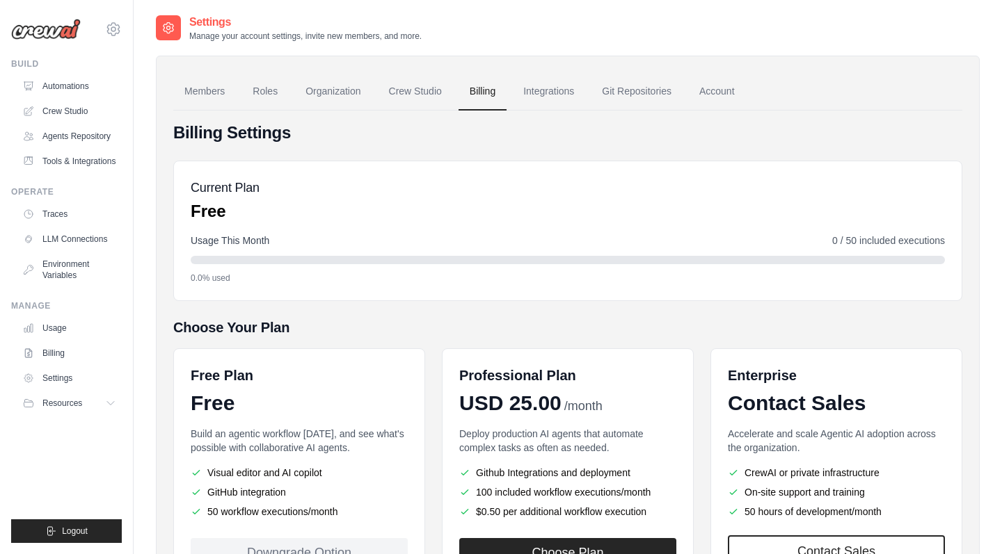
click at [54, 27] on img at bounding box center [46, 29] width 70 height 21
click at [115, 28] on icon at bounding box center [113, 29] width 4 height 4
click at [152, 123] on div "Settings Manage your account settings, invite new members, and more. Members Ro…" at bounding box center [568, 338] width 868 height 648
